Goal: Find specific page/section: Find specific page/section

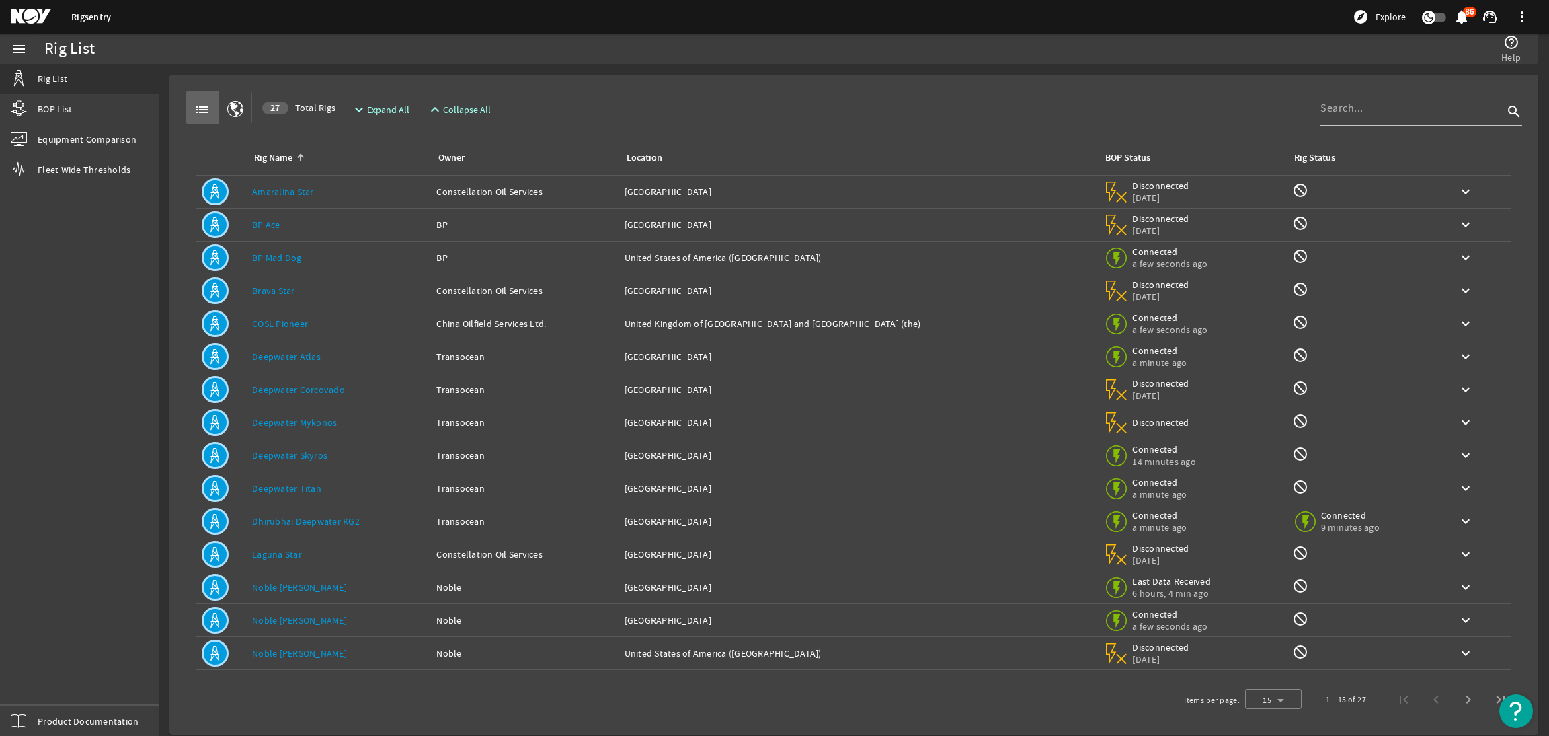
click at [288, 587] on link "Noble [PERSON_NAME]" at bounding box center [299, 587] width 95 height 12
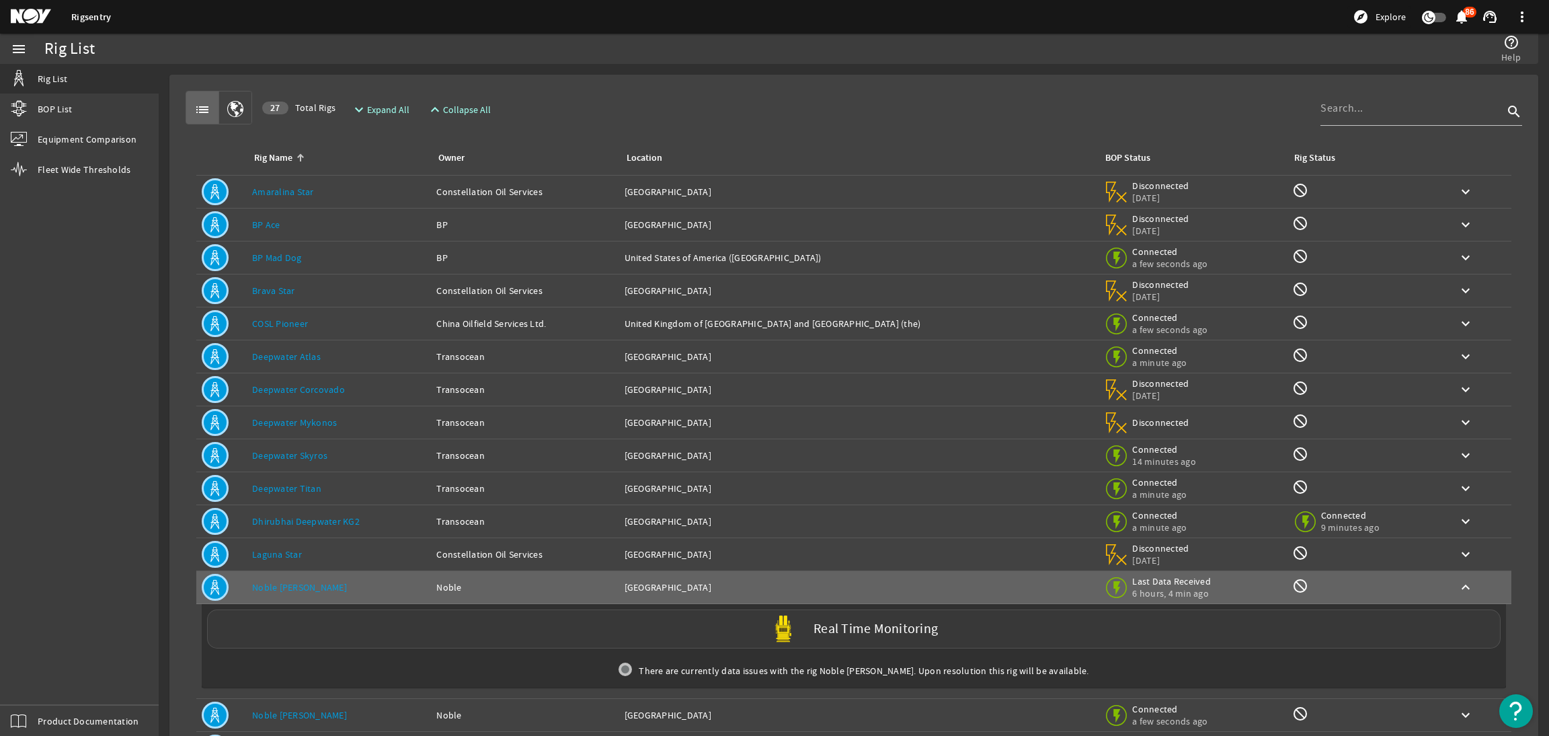
click at [918, 635] on label "Real Time Monitoring" at bounding box center [875, 629] width 124 height 14
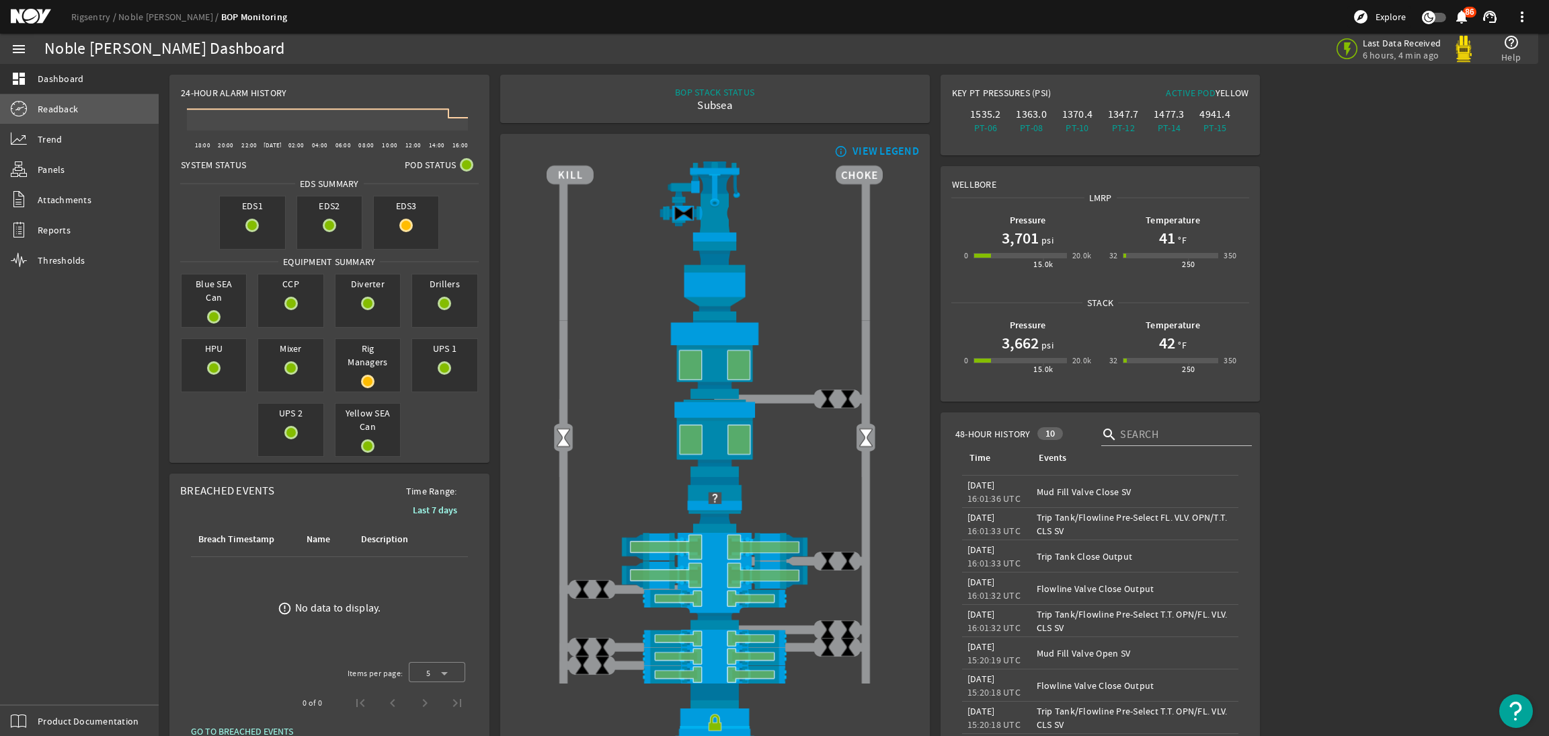
click at [107, 114] on link "Readback" at bounding box center [79, 109] width 159 height 30
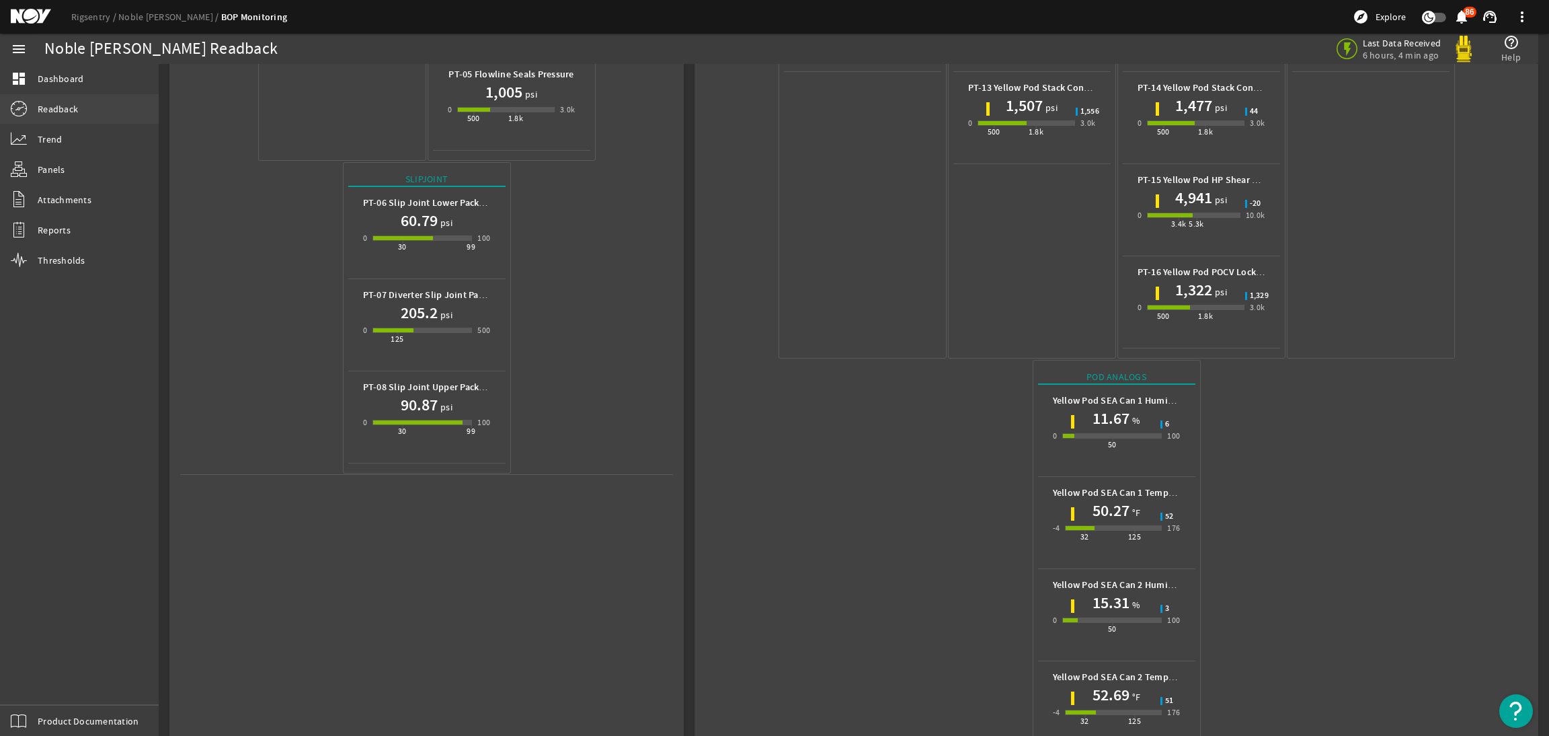
scroll to position [377, 0]
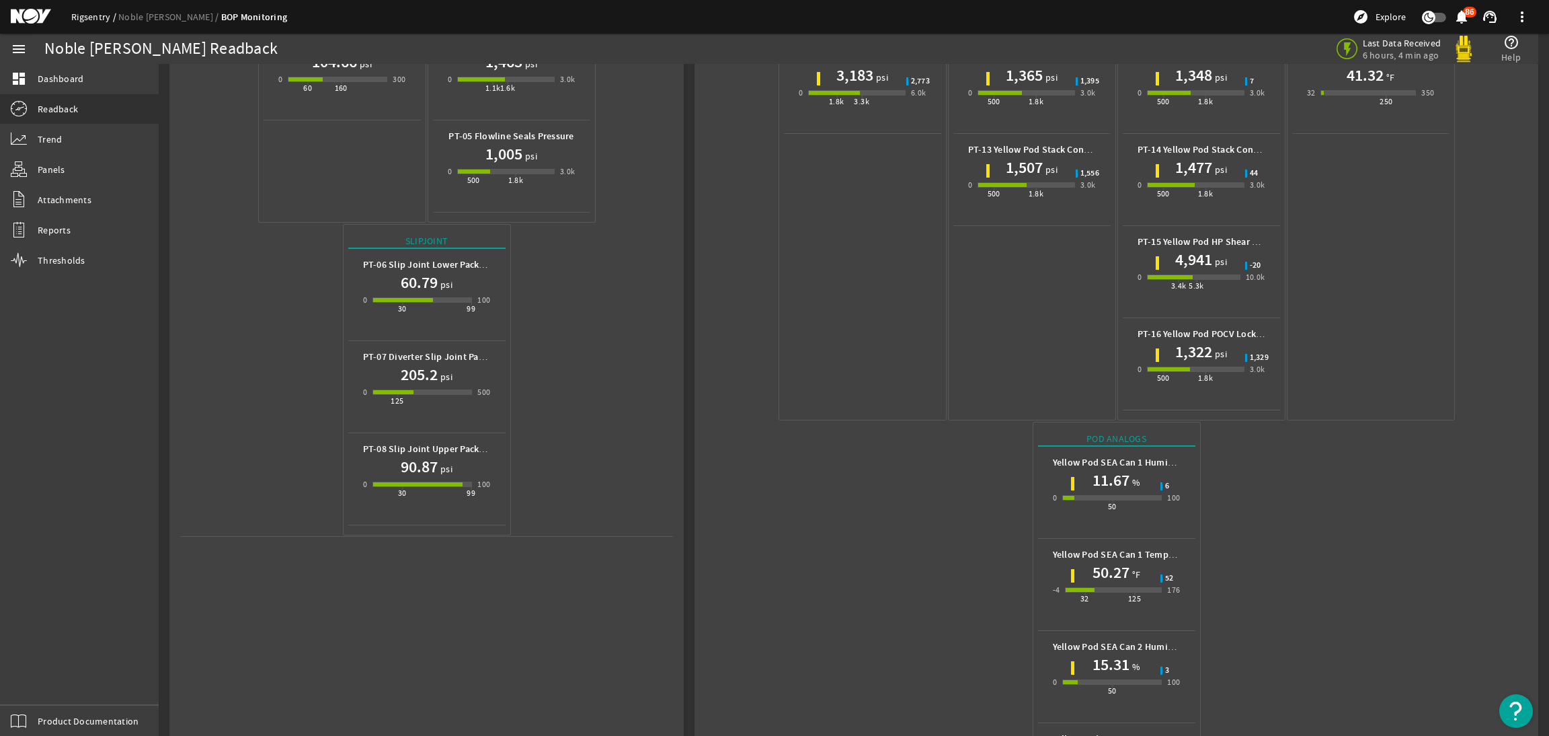
click at [83, 13] on link "Rigsentry" at bounding box center [94, 17] width 47 height 12
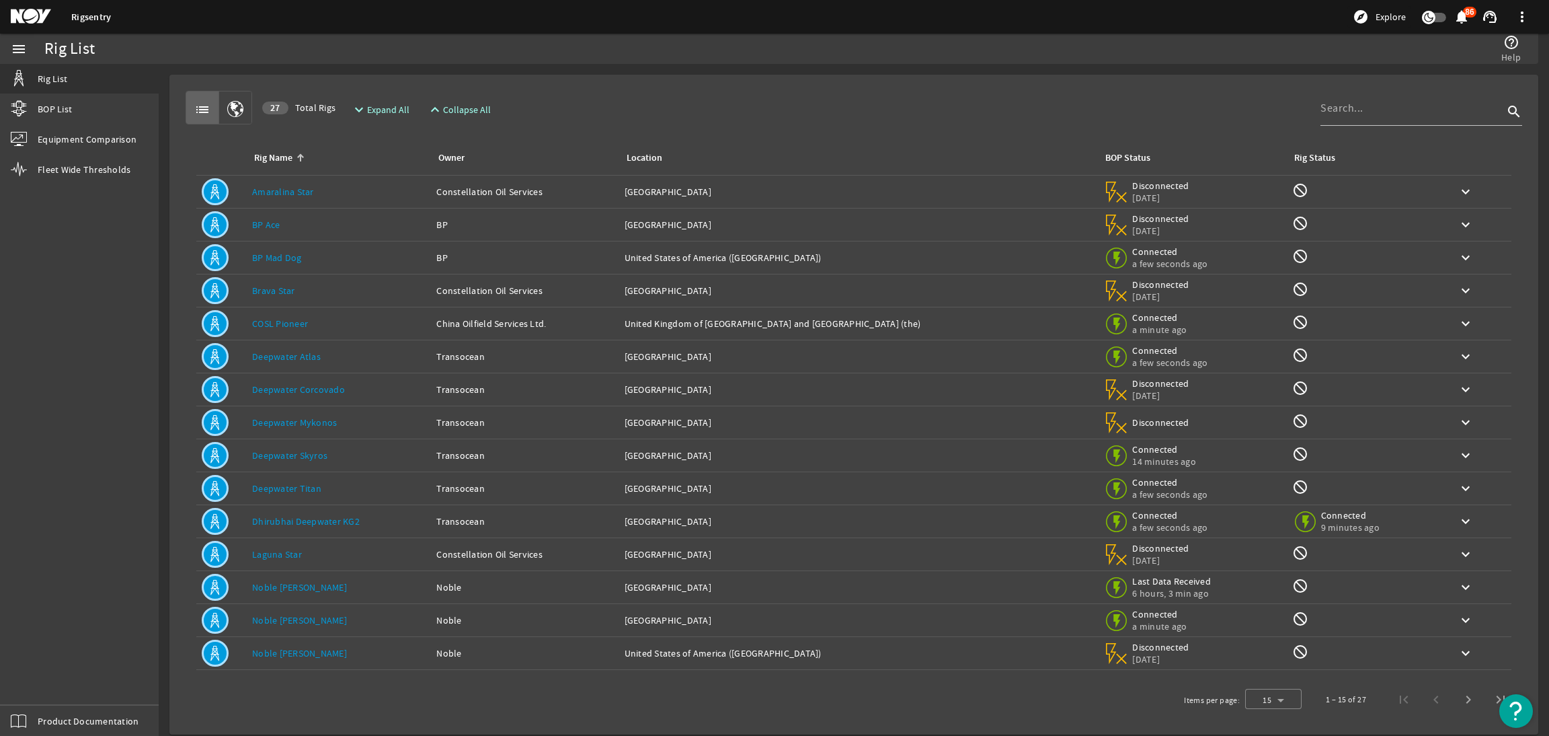
click at [297, 655] on link "Noble [PERSON_NAME]" at bounding box center [299, 653] width 95 height 12
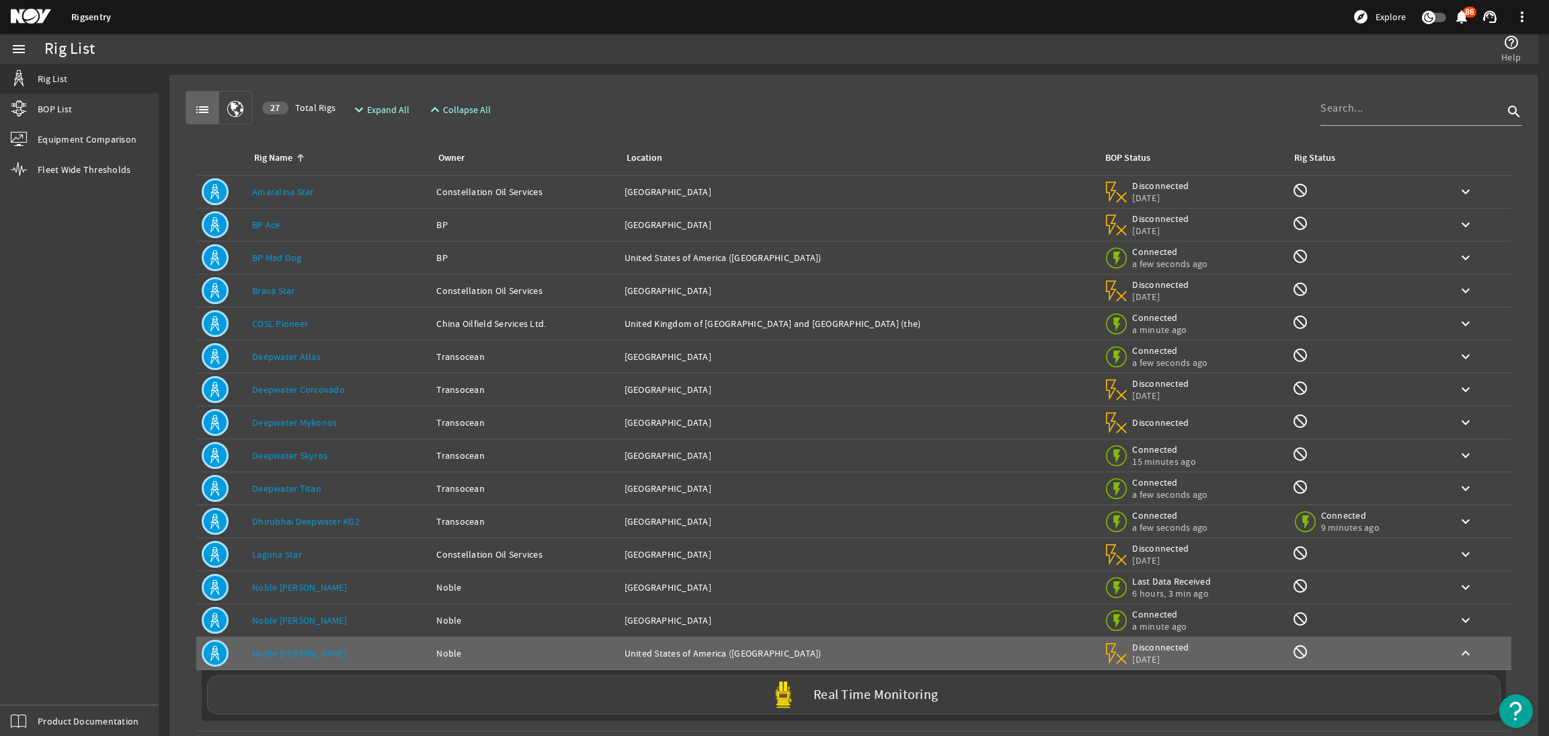
click at [426, 360] on div "Rig Name: Deepwater Atlas" at bounding box center [338, 356] width 173 height 13
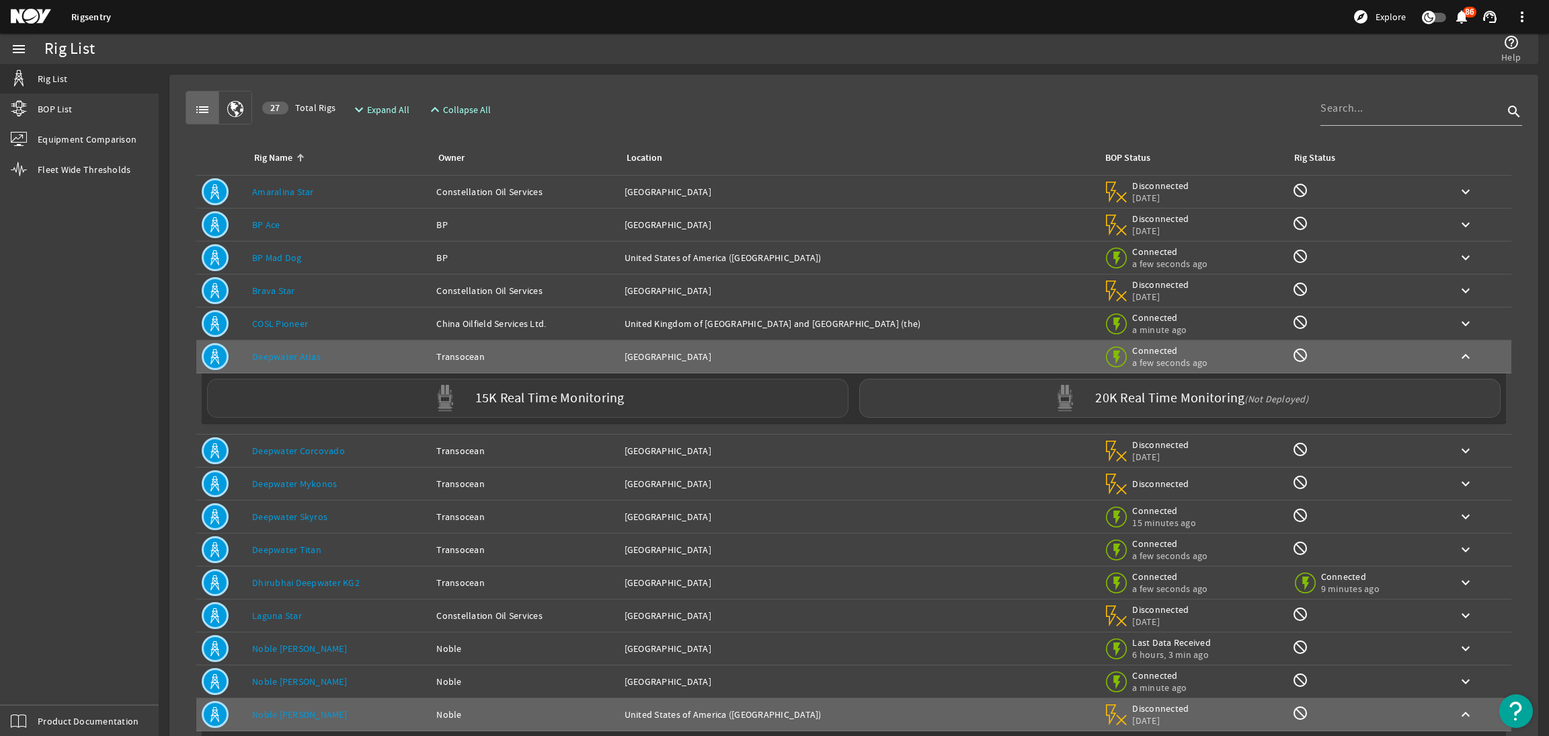
click at [672, 399] on div "15K Real Time Monitoring" at bounding box center [527, 398] width 641 height 39
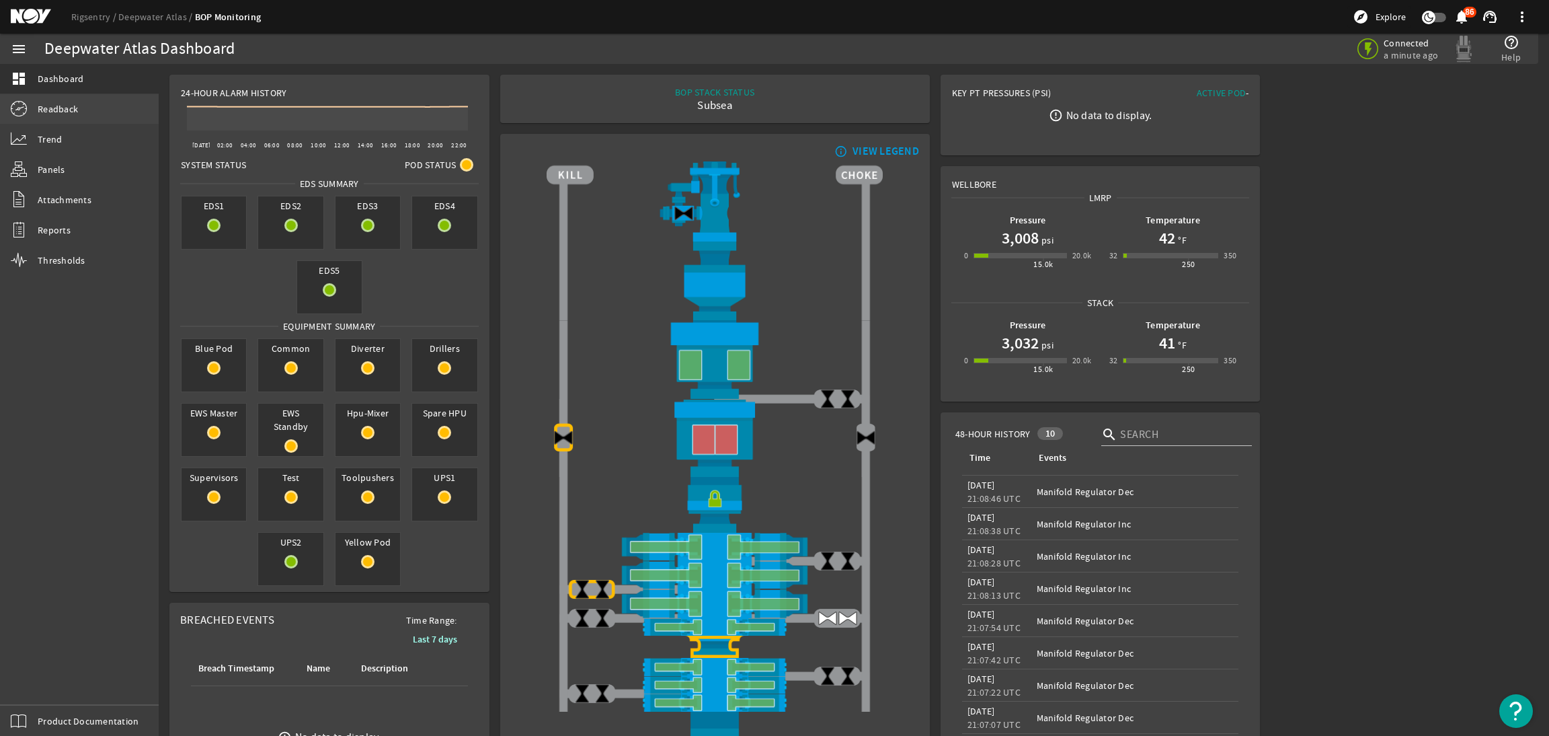
click at [74, 121] on link "Readback" at bounding box center [79, 109] width 159 height 30
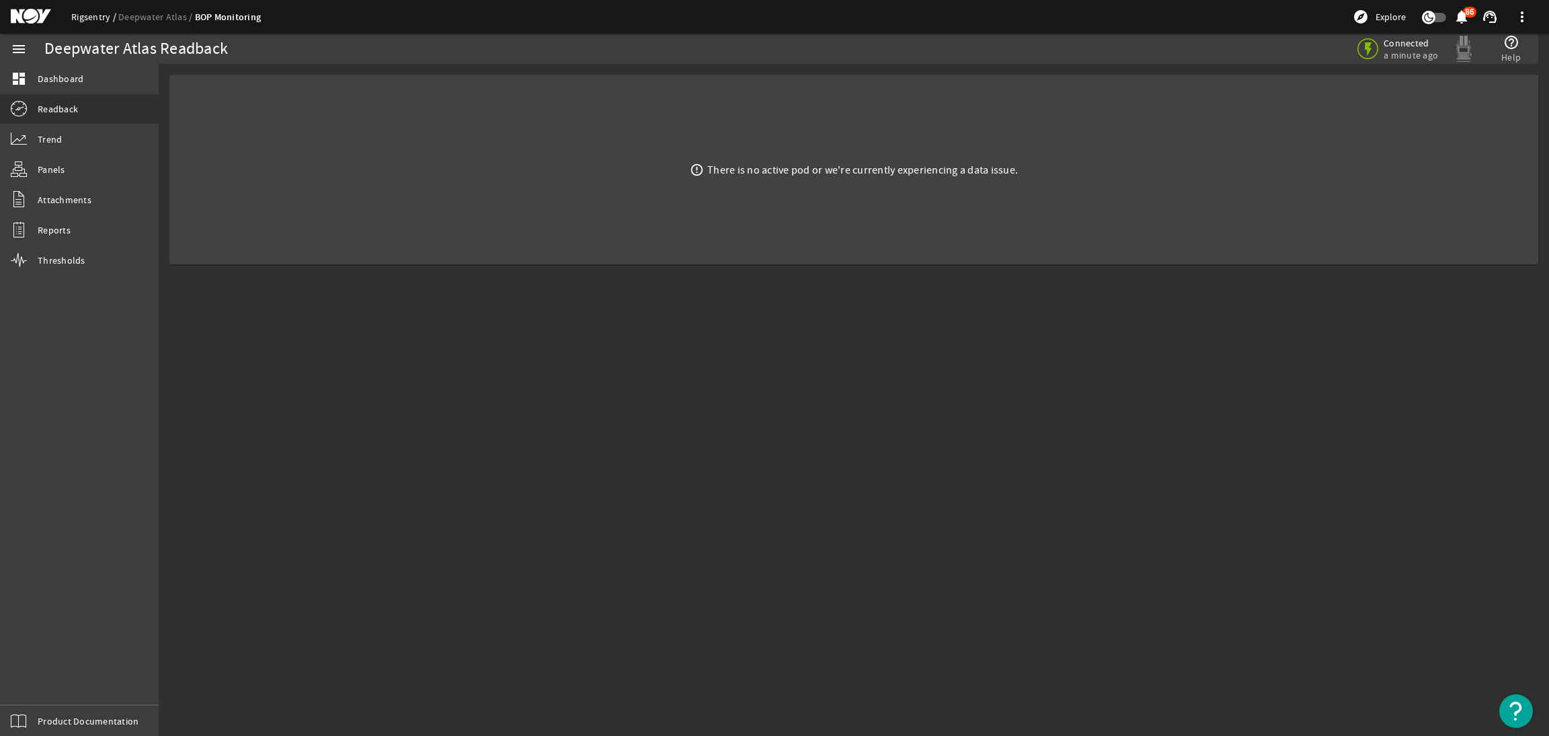
click at [85, 18] on link "Rigsentry" at bounding box center [94, 17] width 47 height 12
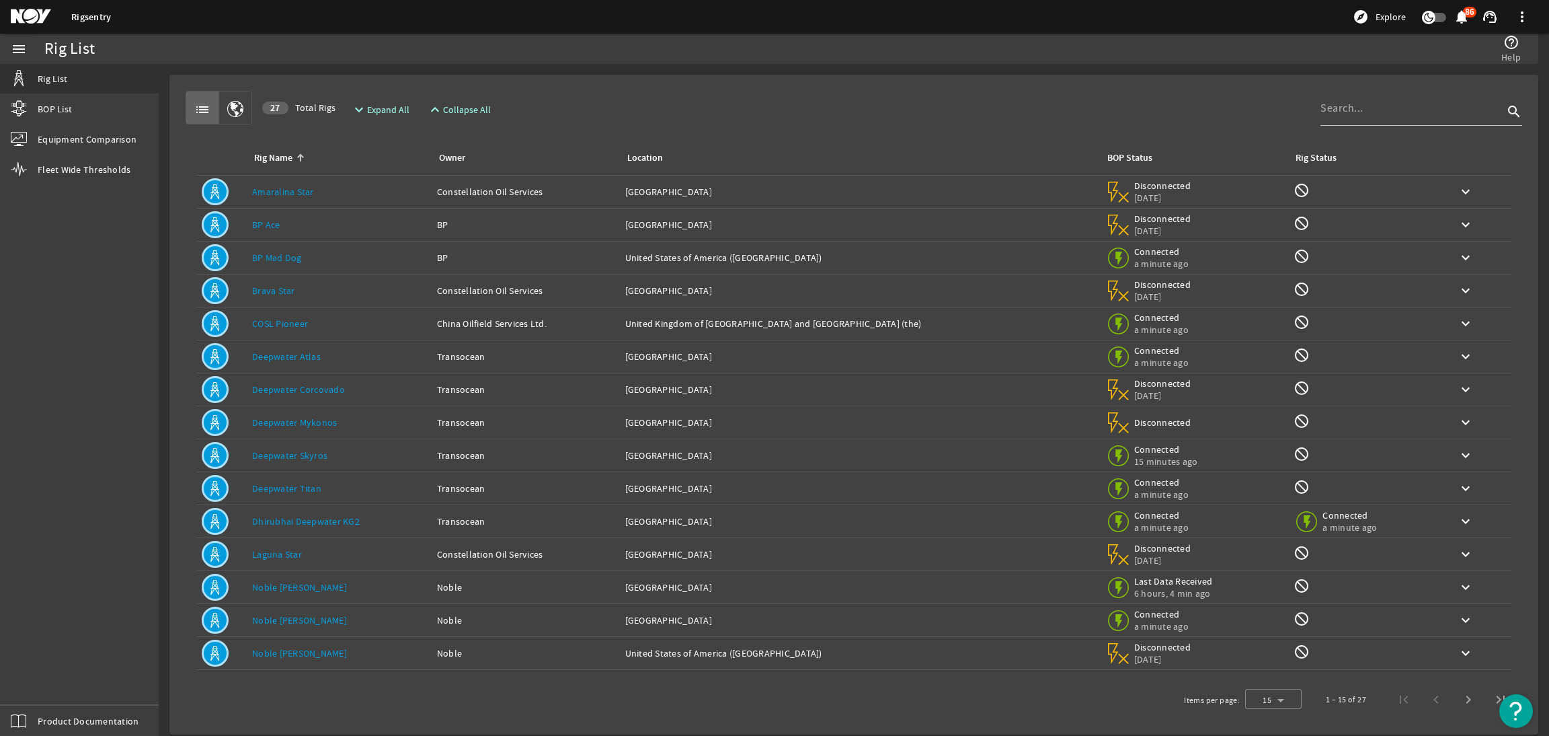
click at [588, 489] on div "Owner: Transocean" at bounding box center [525, 487] width 177 height 13
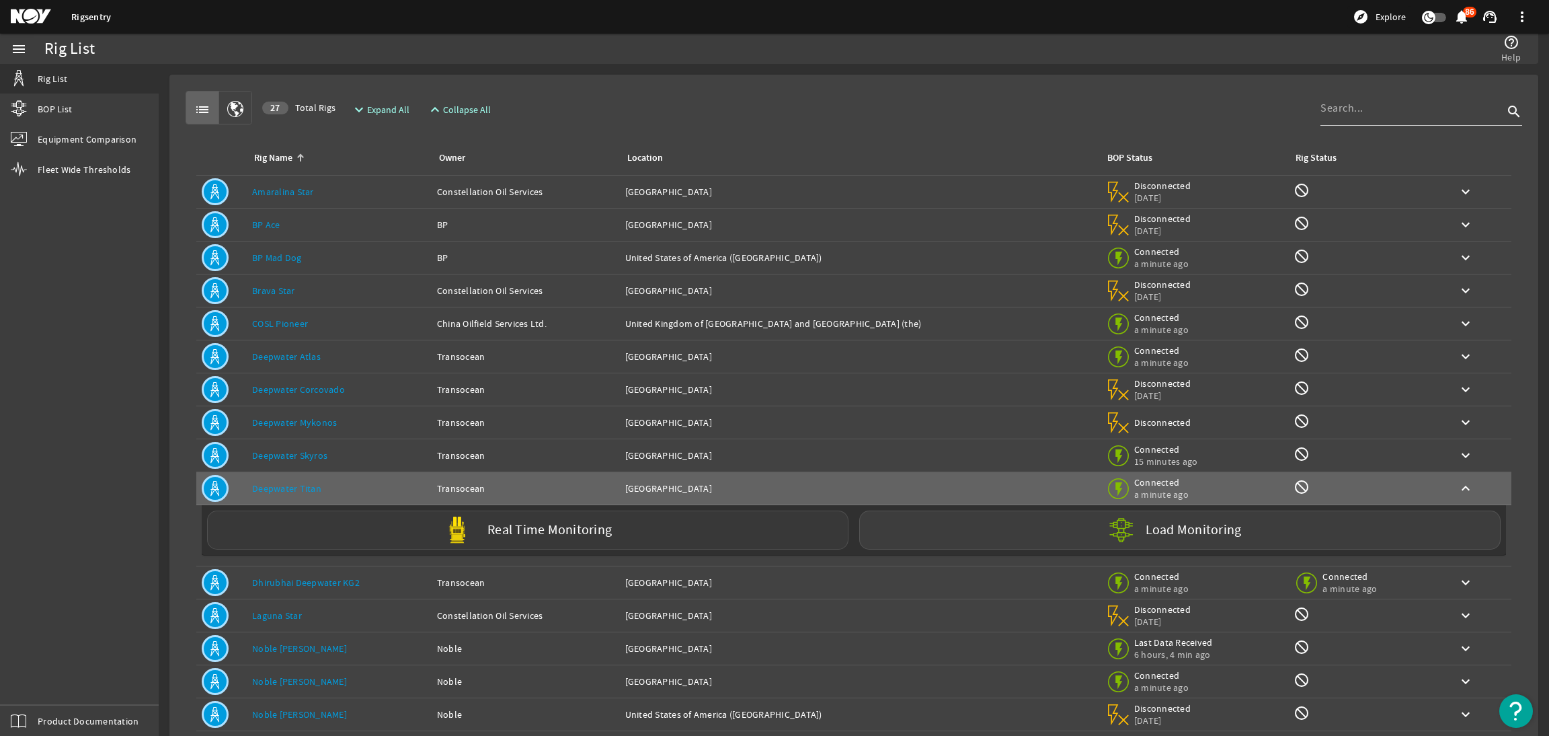
click at [587, 526] on label "Real Time Monitoring" at bounding box center [549, 530] width 124 height 14
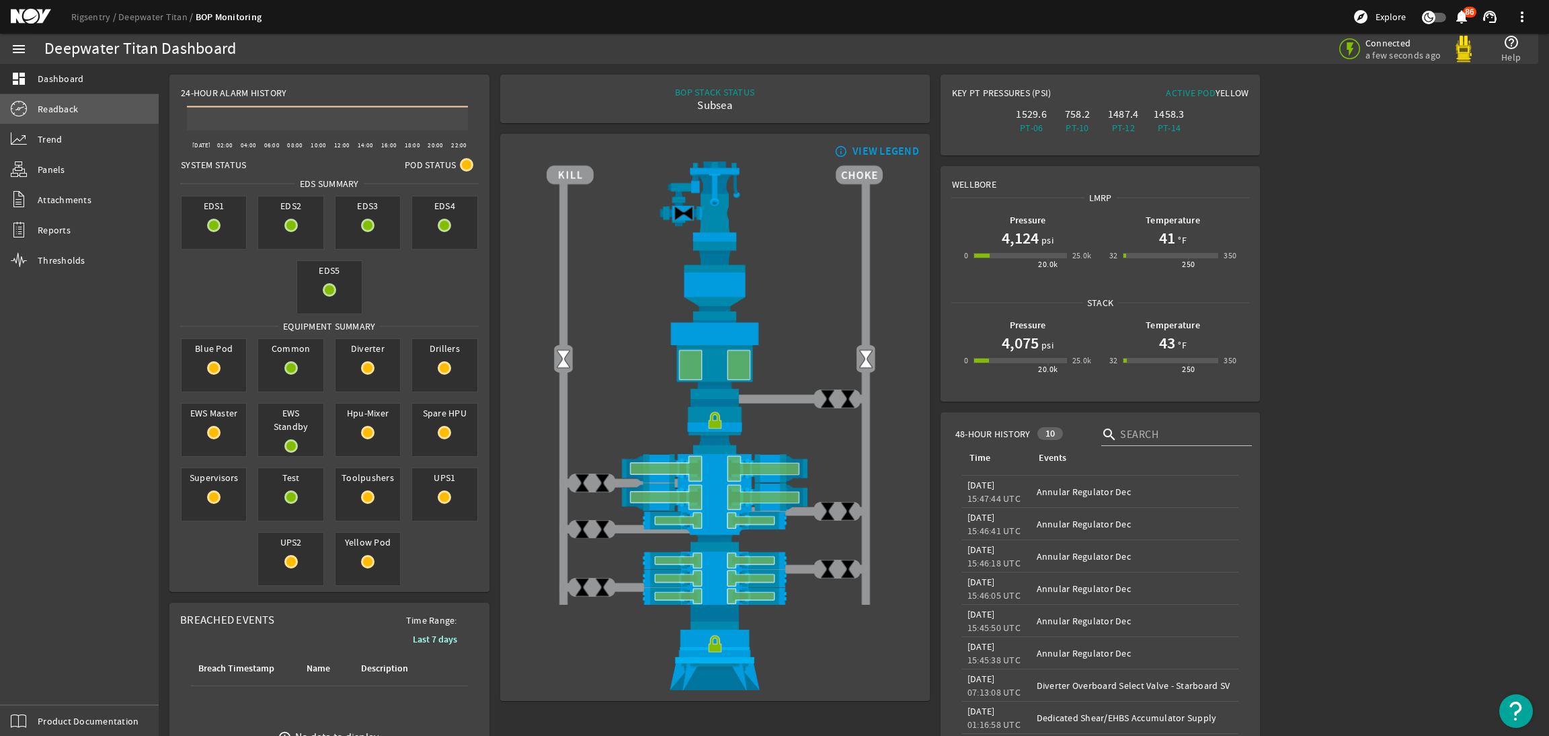
click at [57, 114] on span "Readback" at bounding box center [58, 108] width 40 height 13
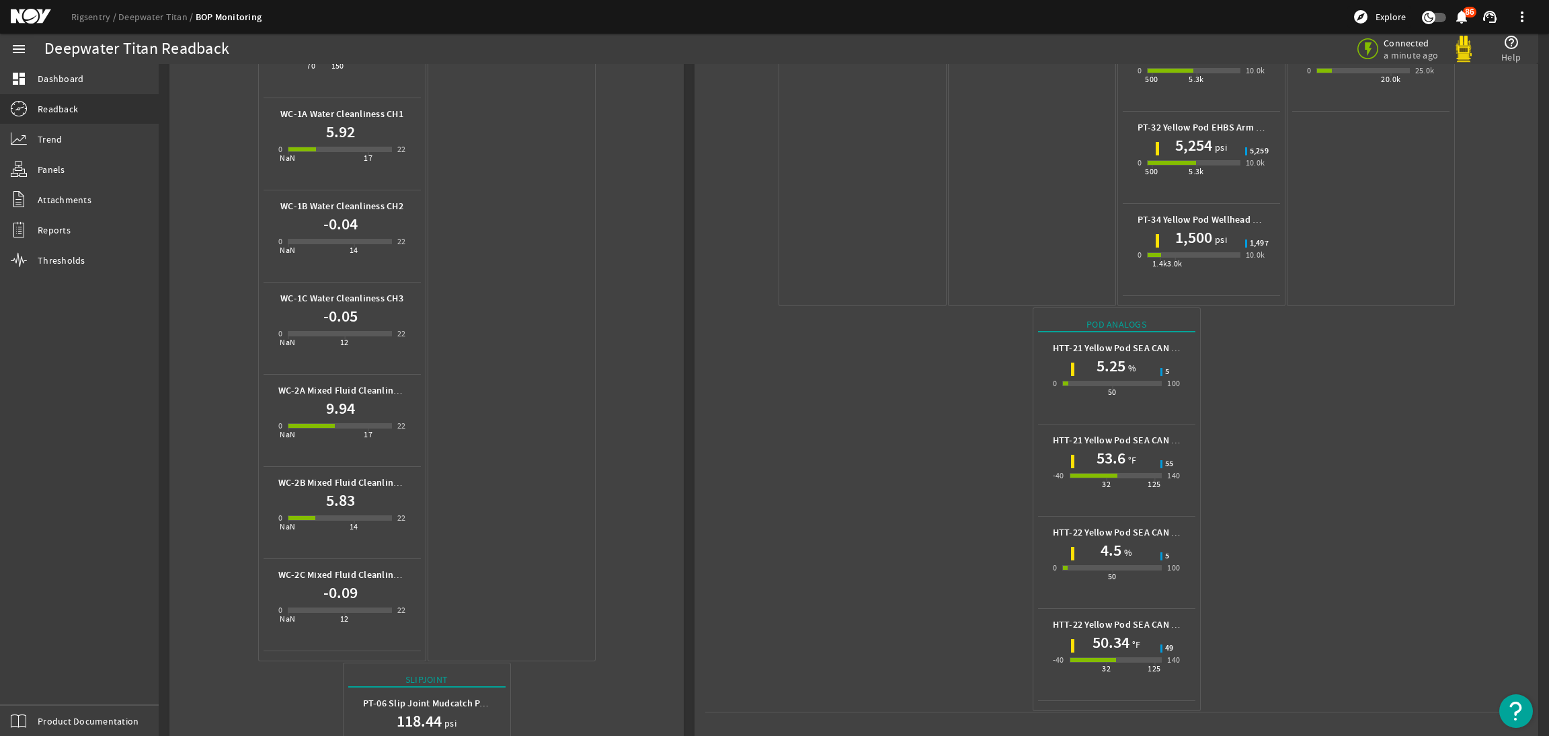
scroll to position [604, 0]
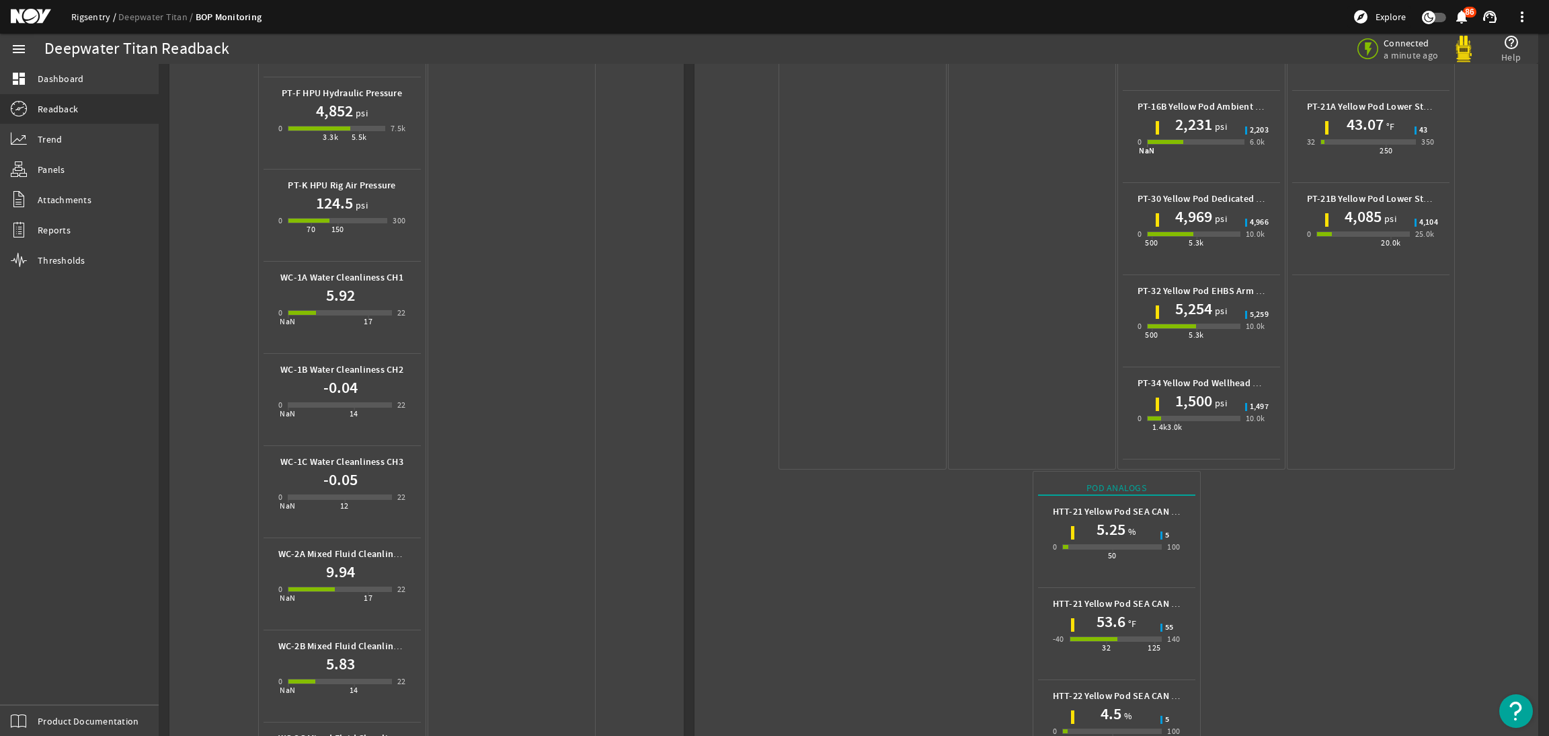
click at [85, 17] on link "Rigsentry" at bounding box center [94, 17] width 47 height 12
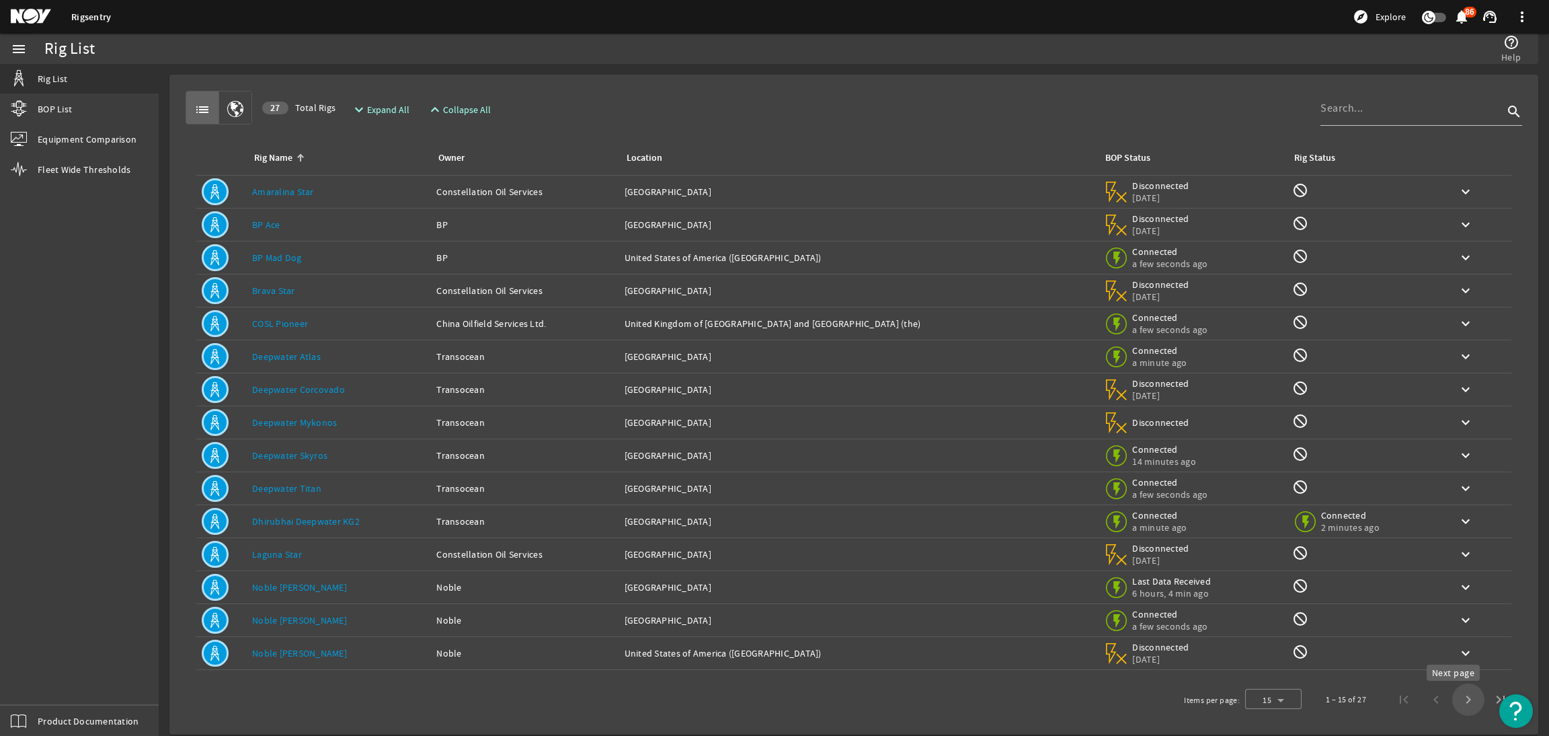
click at [1452, 699] on span "Next page" at bounding box center [1468, 699] width 32 height 32
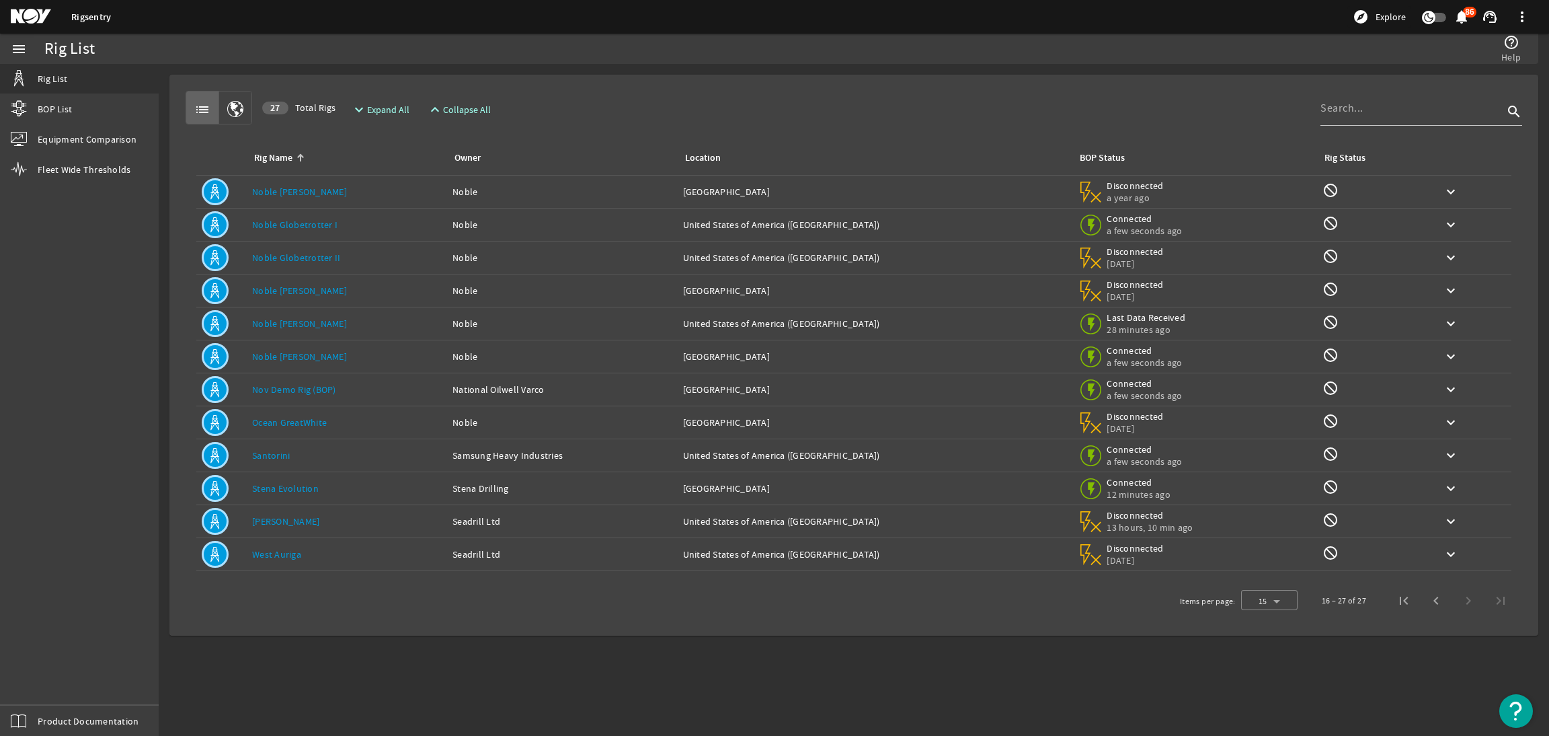
click at [532, 361] on div "Owner: Noble" at bounding box center [561, 356] width 219 height 13
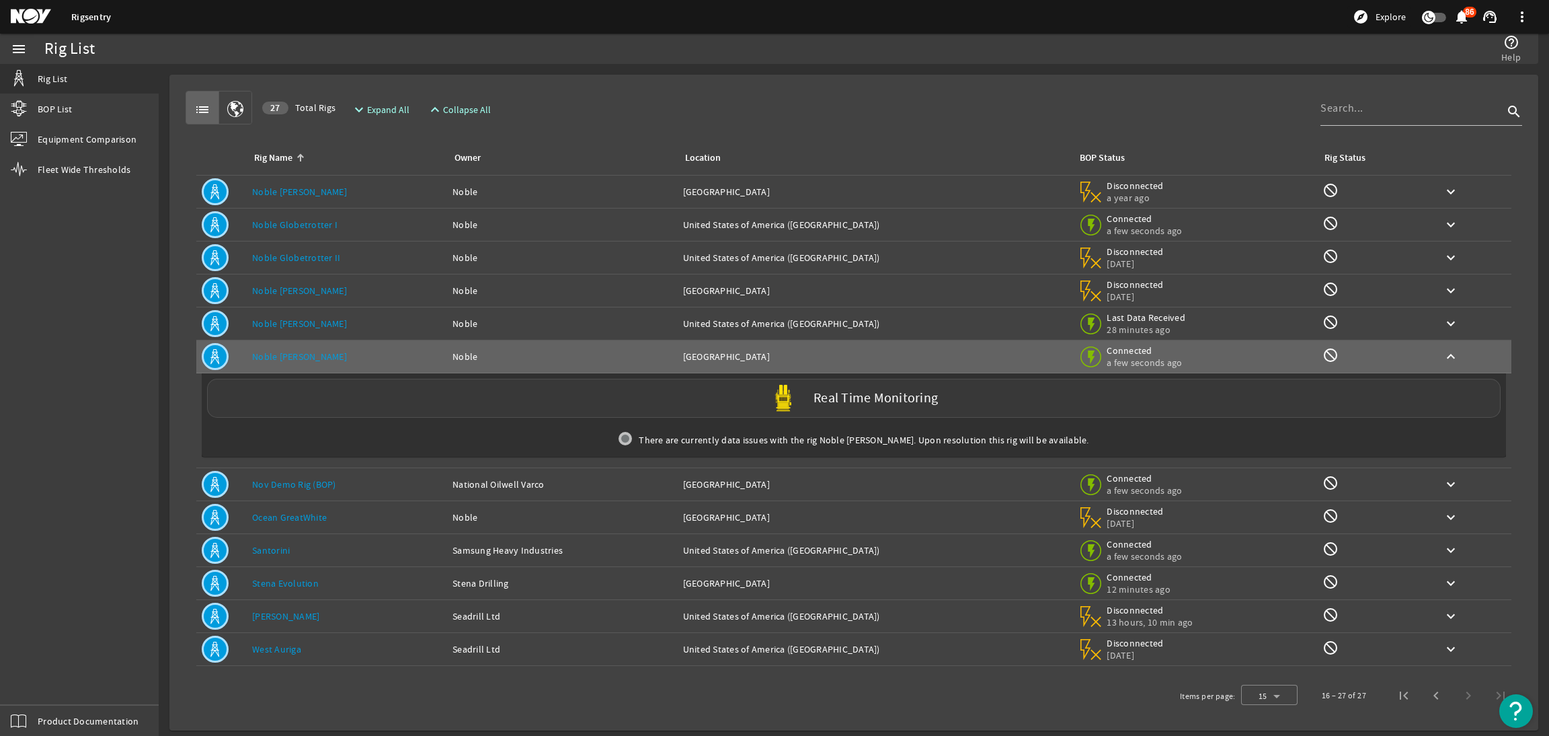
click at [824, 405] on label "Real Time Monitoring" at bounding box center [875, 398] width 124 height 14
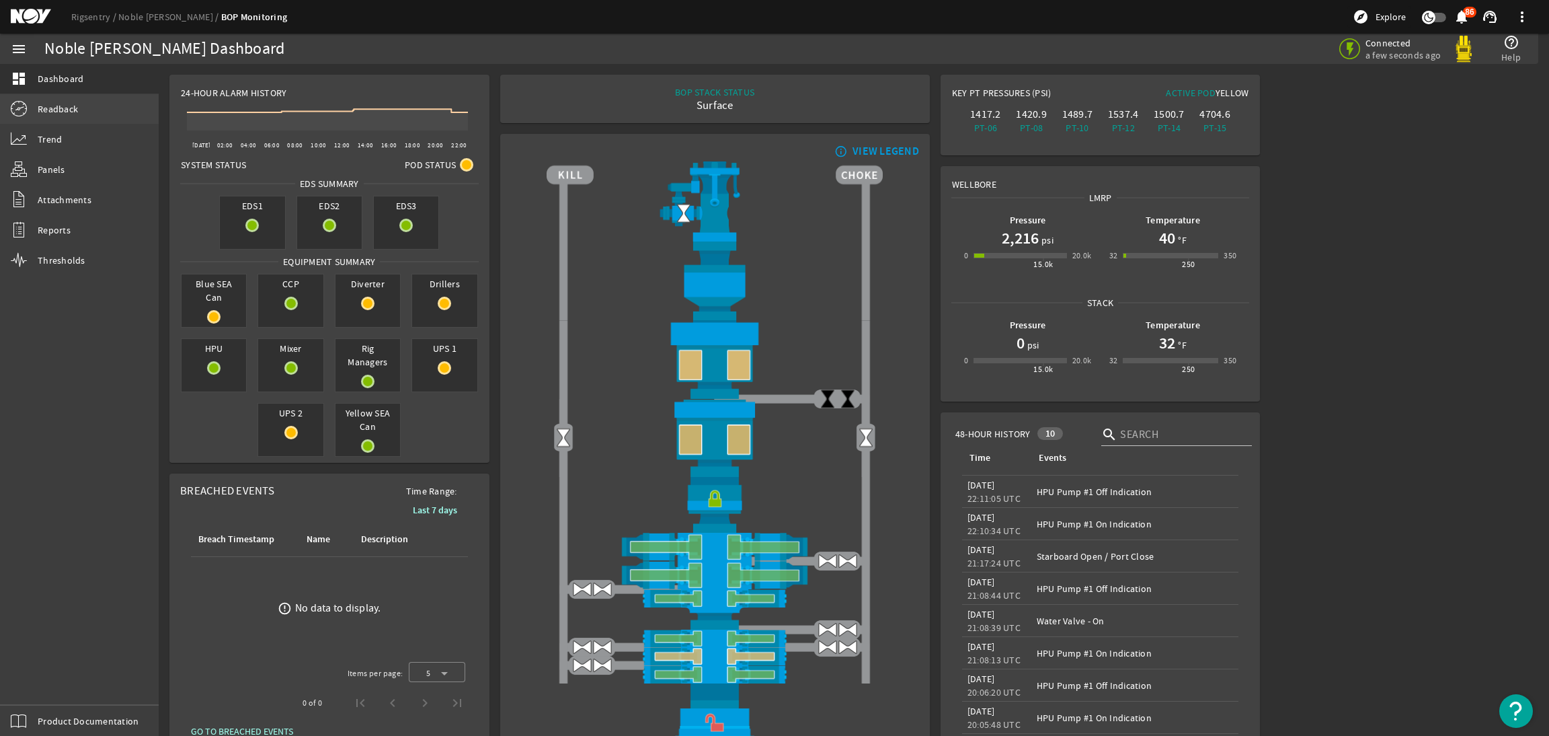
click at [67, 110] on span "Readback" at bounding box center [58, 108] width 40 height 13
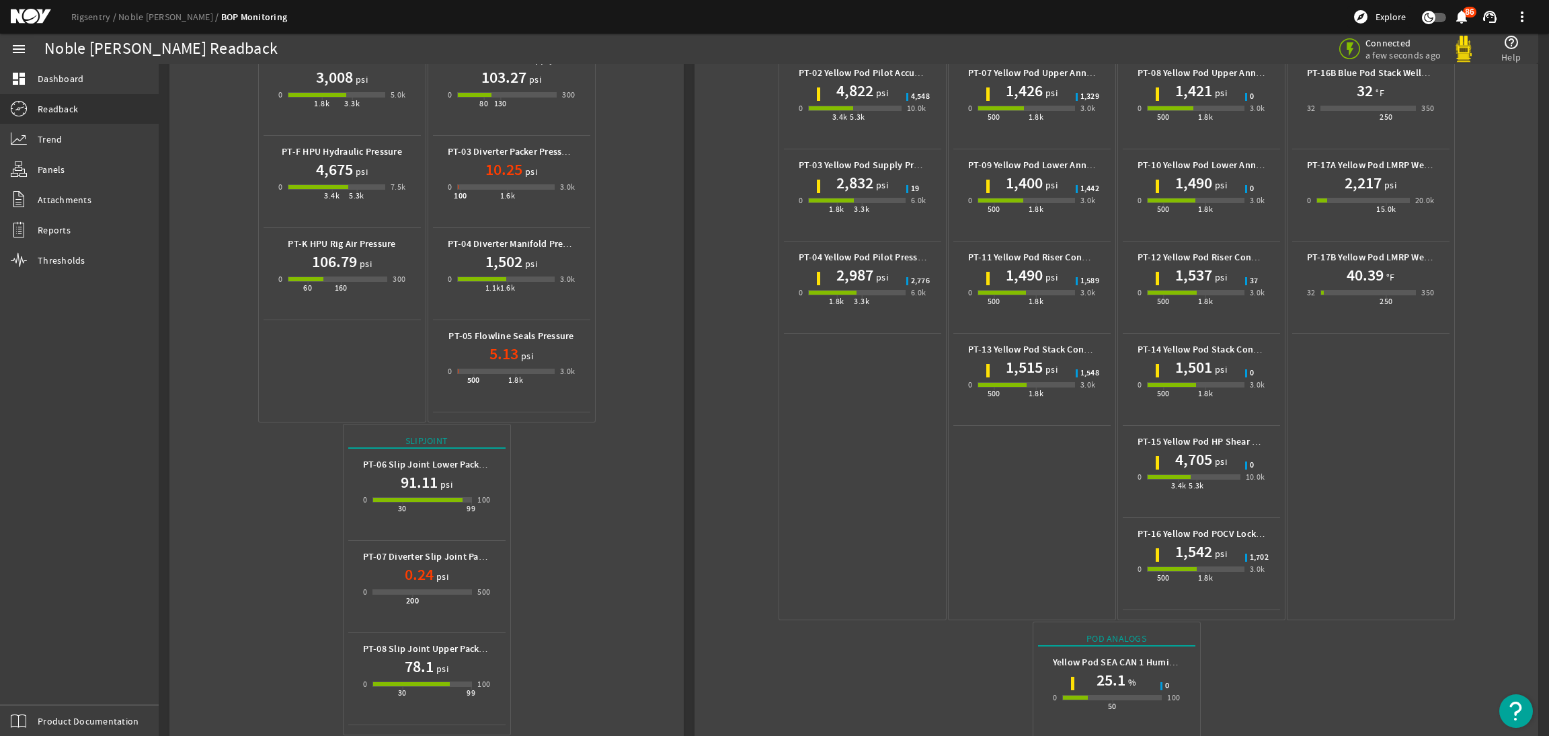
scroll to position [478, 0]
